Goal: Task Accomplishment & Management: Complete application form

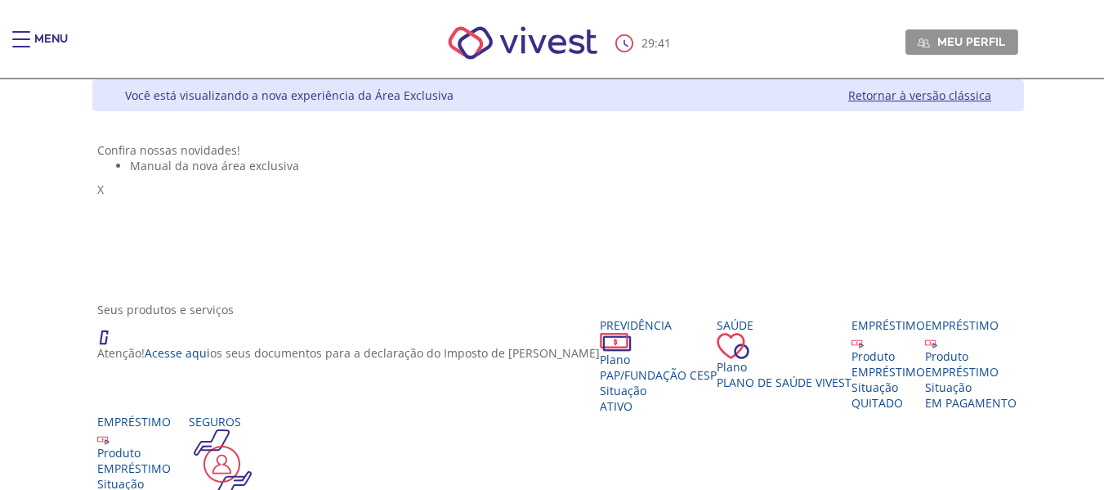
click at [25, 38] on div "Main header" at bounding box center [21, 47] width 18 height 33
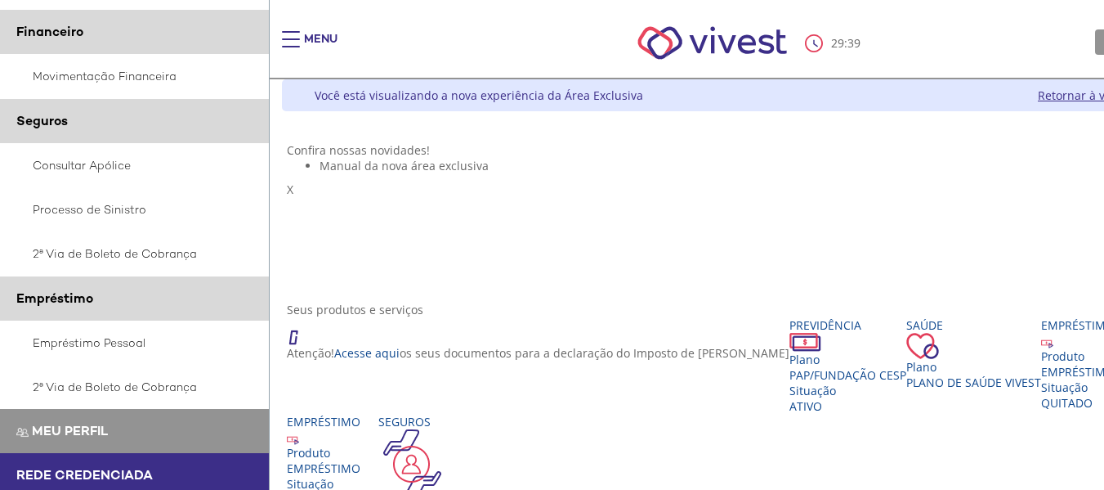
scroll to position [438, 0]
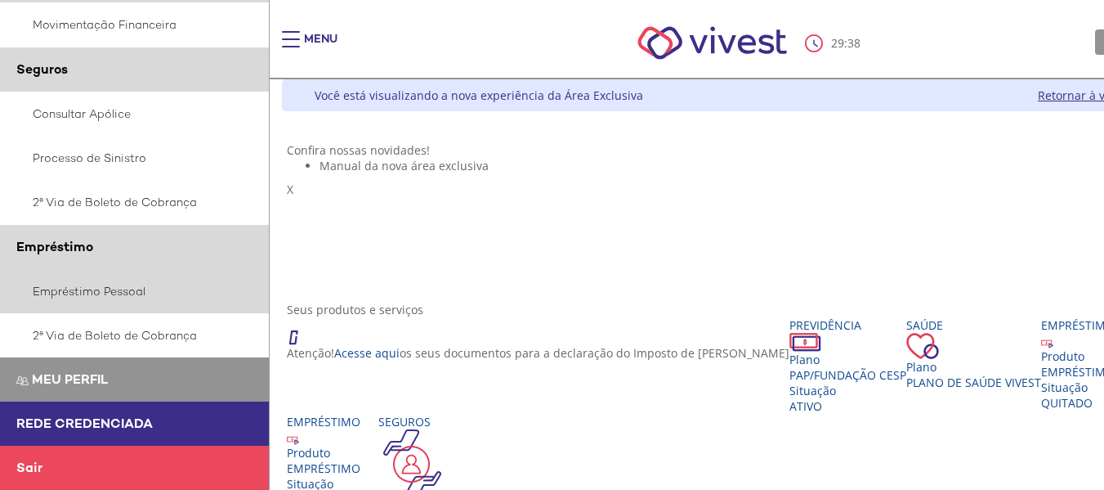
click at [95, 292] on link "Empréstimo Pessoal" at bounding box center [135, 291] width 270 height 44
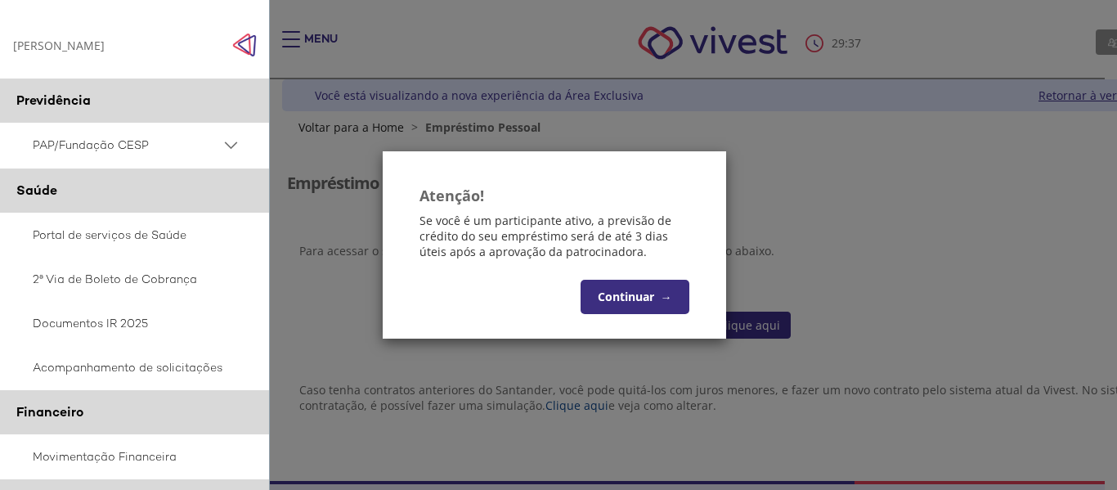
click at [591, 292] on button "Continuar →" at bounding box center [634, 297] width 109 height 34
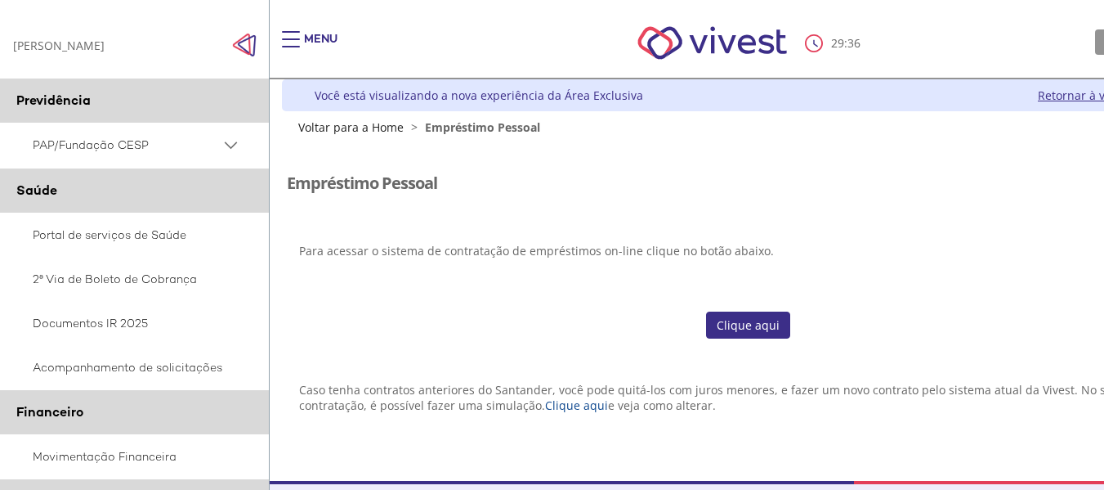
click at [768, 323] on link "Clique aqui" at bounding box center [748, 325] width 84 height 28
click at [723, 325] on link "Clique aqui" at bounding box center [748, 325] width 84 height 28
